Goal: Communication & Community: Ask a question

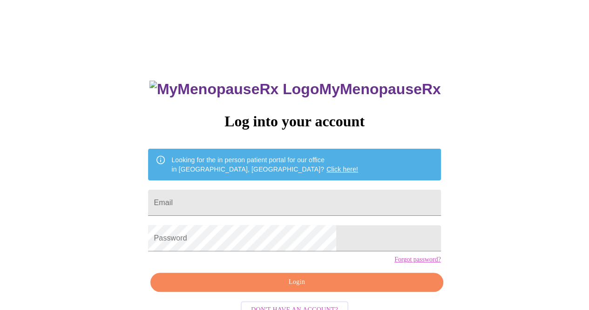
drag, startPoint x: 249, startPoint y: 201, endPoint x: 243, endPoint y: 198, distance: 6.7
click at [247, 199] on input "Email" at bounding box center [294, 202] width 292 height 26
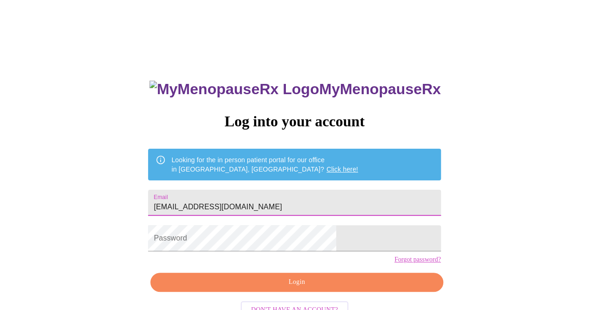
type input "[EMAIL_ADDRESS][DOMAIN_NAME]"
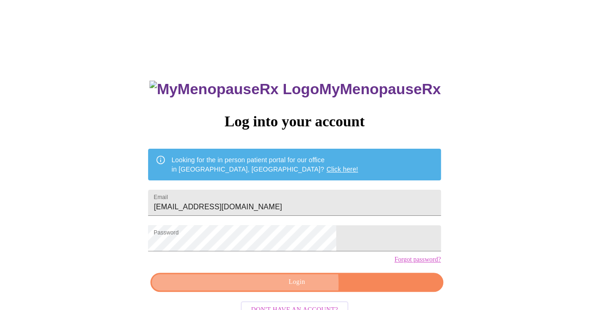
click at [271, 288] on span "Login" at bounding box center [296, 282] width 271 height 12
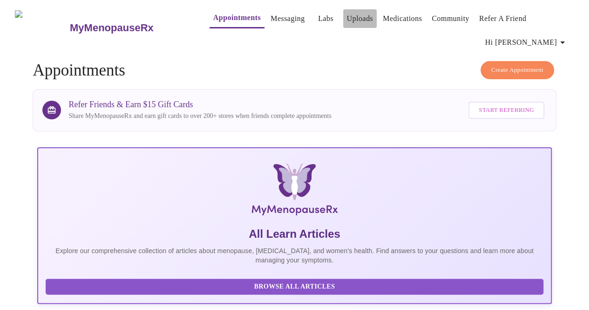
click at [347, 14] on link "Uploads" at bounding box center [360, 18] width 27 height 13
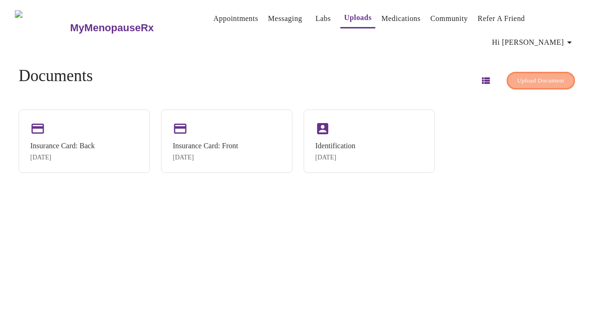
click at [517, 78] on span "Upload Document" at bounding box center [540, 80] width 47 height 11
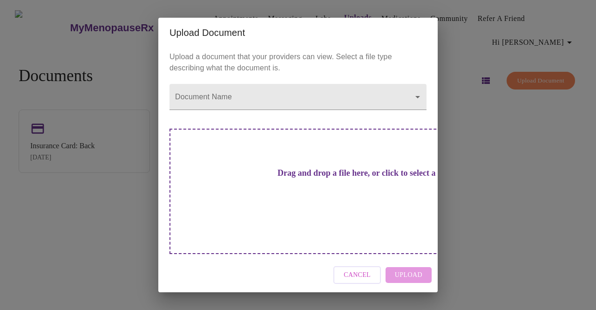
click at [340, 198] on div "Drag and drop a file here, or click to select a file" at bounding box center [362, 190] width 387 height 125
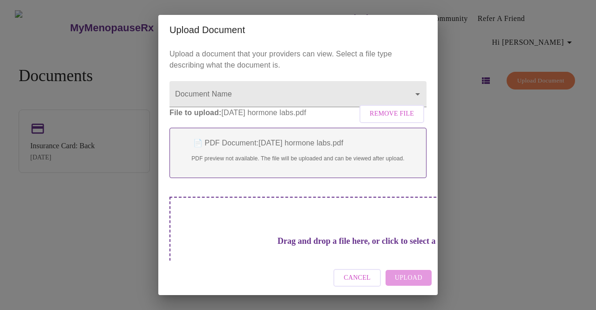
click at [298, 98] on body "MyMenopauseRx Appointments Messaging Labs Uploads Medications Community Refer a…" at bounding box center [298, 159] width 588 height 310
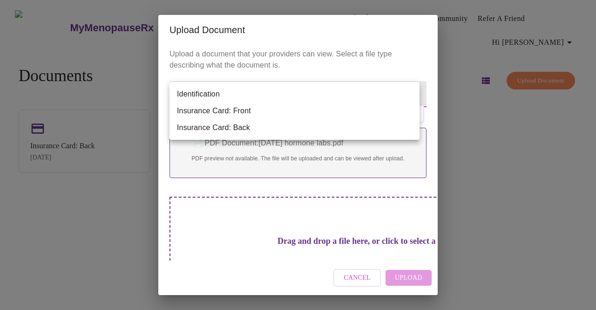
click at [294, 91] on li "Identification" at bounding box center [294, 94] width 250 height 17
type input "Identification"
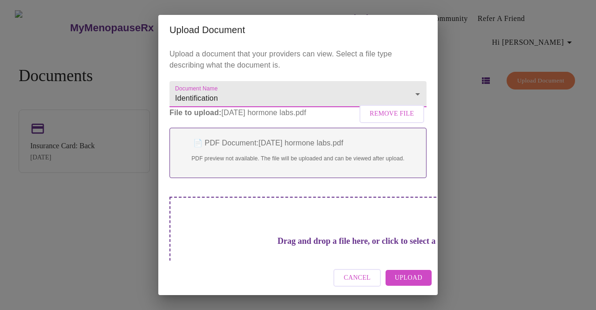
click at [413, 276] on span "Upload" at bounding box center [408, 278] width 27 height 12
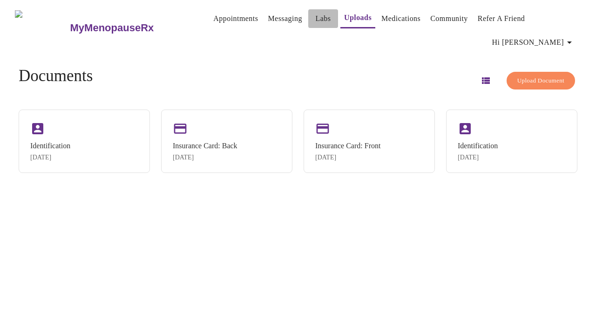
click at [315, 13] on link "Labs" at bounding box center [322, 18] width 15 height 13
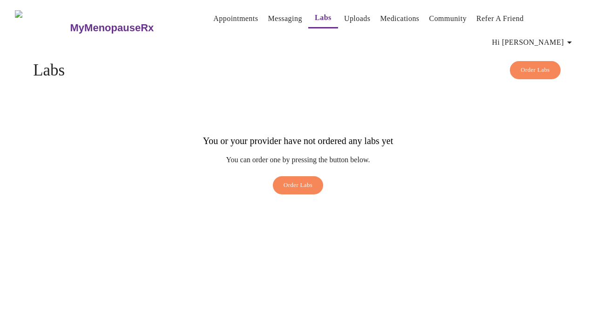
click at [274, 12] on link "Messaging" at bounding box center [285, 18] width 34 height 13
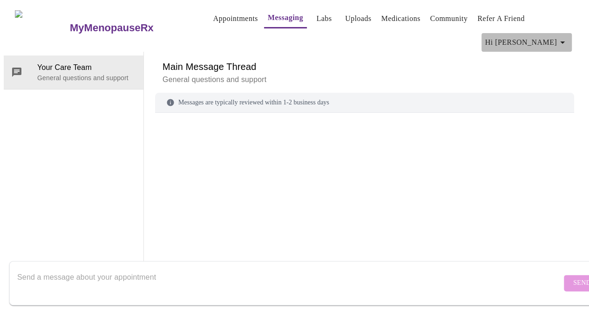
click at [559, 36] on span "Hi [PERSON_NAME]" at bounding box center [526, 42] width 83 height 13
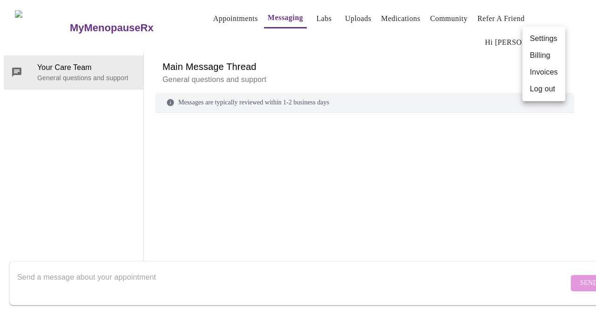
scroll to position [47, 0]
click at [65, 275] on div at bounding box center [298, 155] width 596 height 310
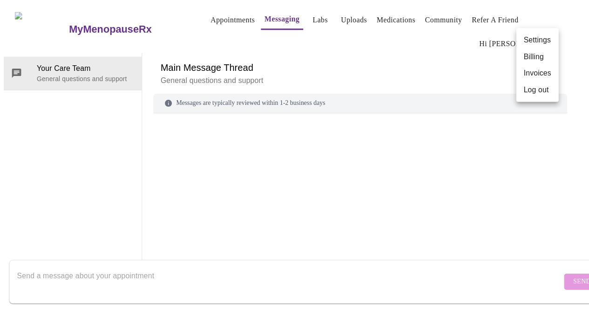
scroll to position [0, 0]
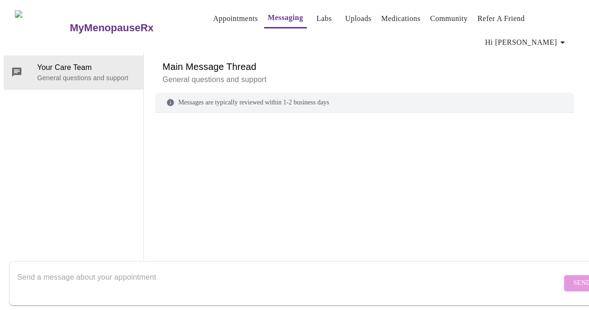
click at [75, 269] on textarea "Send a message about your appointment" at bounding box center [289, 283] width 544 height 30
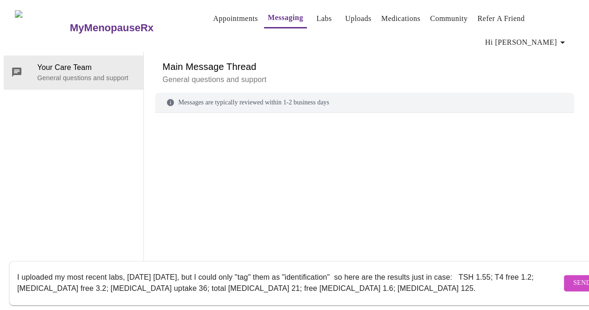
type textarea "I uploaded my most recent labs, [DATE] [DATE], but I could only "tag" them as "…"
click at [573, 277] on span "Send" at bounding box center [582, 283] width 18 height 12
